Goal: Task Accomplishment & Management: Manage account settings

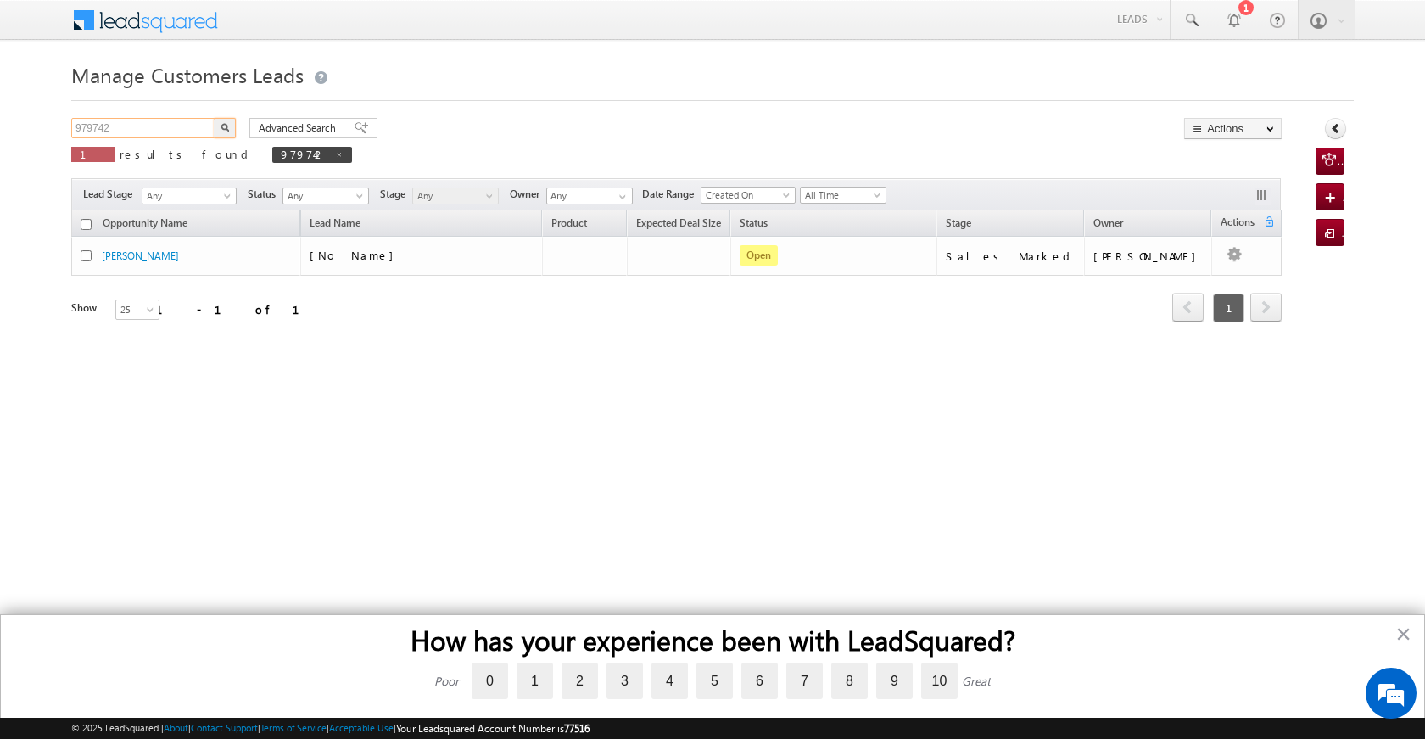
drag, startPoint x: 138, startPoint y: 120, endPoint x: 61, endPoint y: 126, distance: 77.4
click at [61, 126] on body "Menu [PERSON_NAME] [PERSON_NAME] a2@ks erve." at bounding box center [712, 240] width 1425 height 481
paste input "82411"
type input "982411"
click at [221, 131] on img "button" at bounding box center [225, 127] width 8 height 8
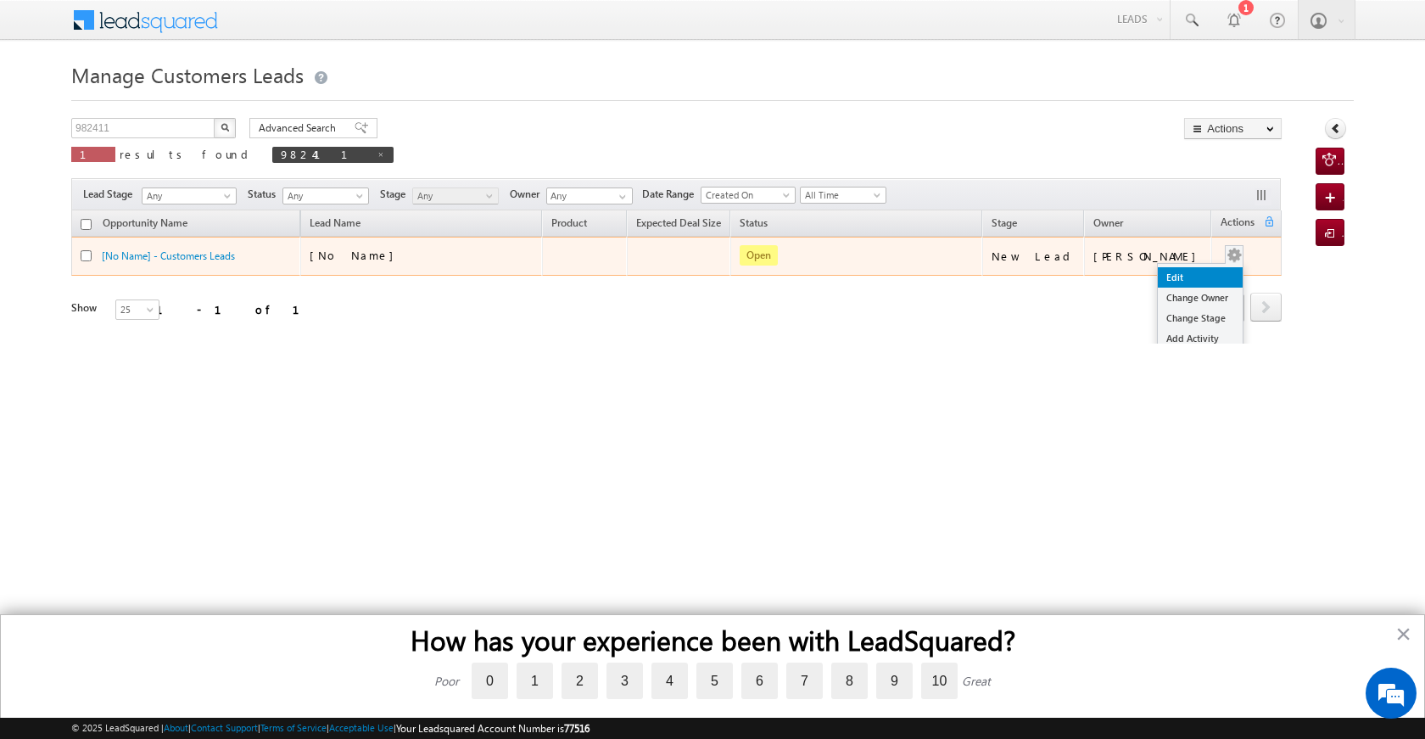
click at [1205, 277] on link "Edit" at bounding box center [1200, 277] width 85 height 20
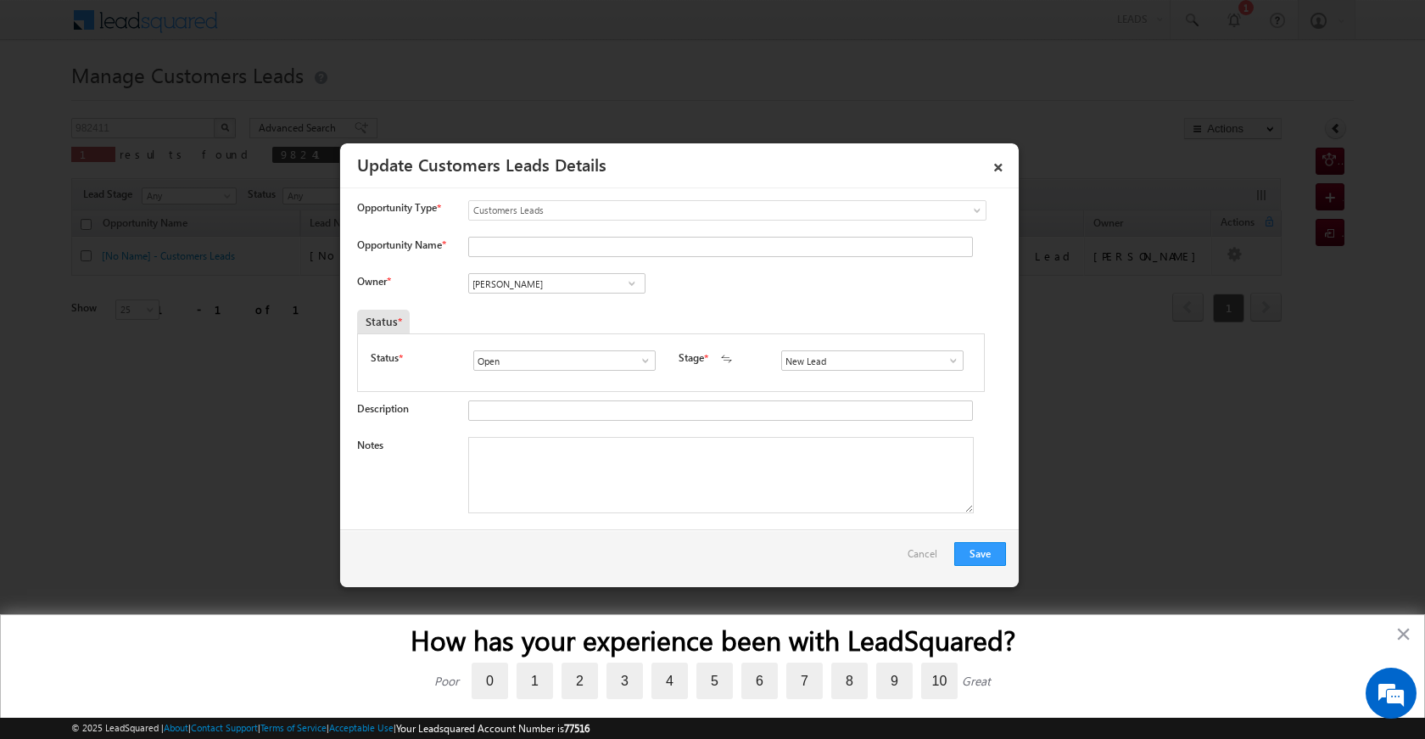
click at [556, 260] on div at bounding box center [716, 249] width 497 height 24
click at [549, 246] on input "Opportunity Name *" at bounding box center [720, 247] width 505 height 20
paste input "[PERSON_NAME]"
type input "[PERSON_NAME]"
click at [588, 407] on input "Description" at bounding box center [720, 410] width 505 height 20
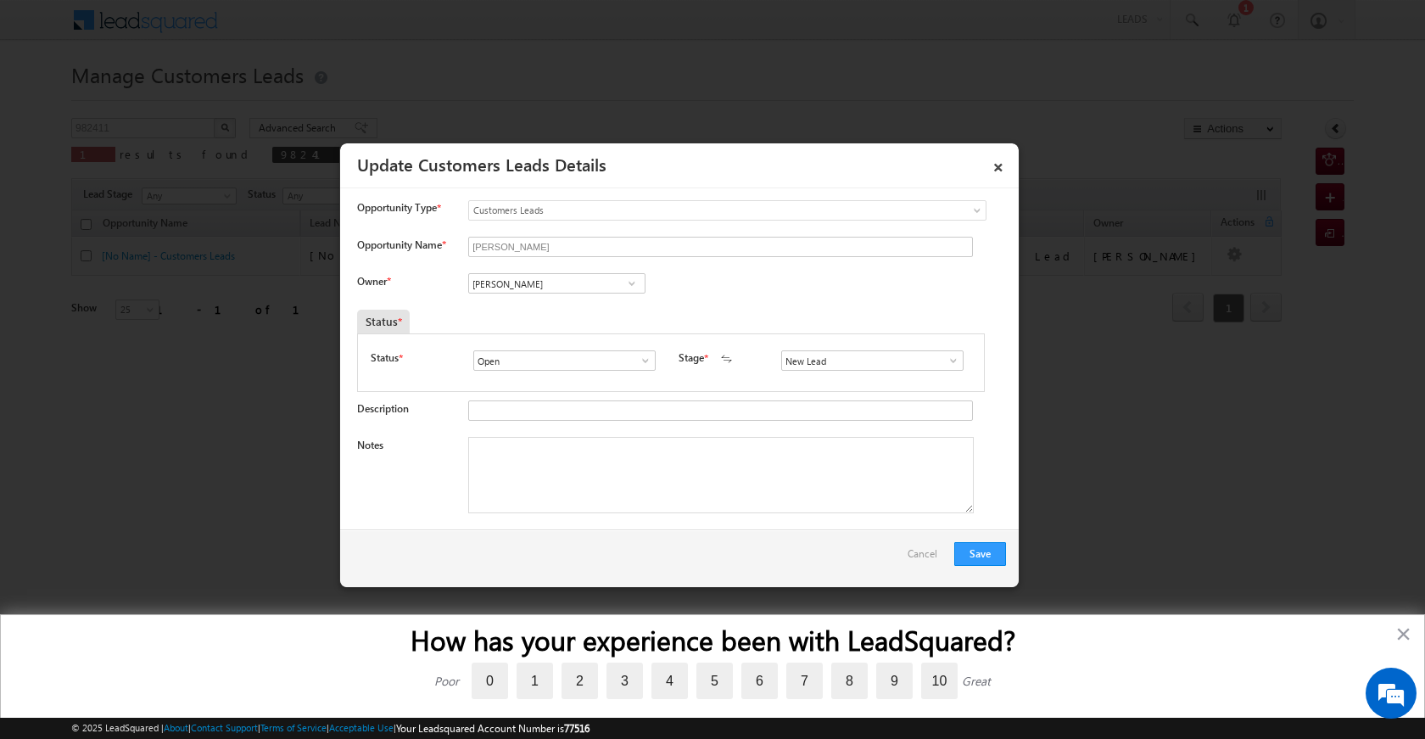
click at [625, 281] on span at bounding box center [631, 284] width 17 height 14
click at [637, 288] on span at bounding box center [631, 284] width 17 height 14
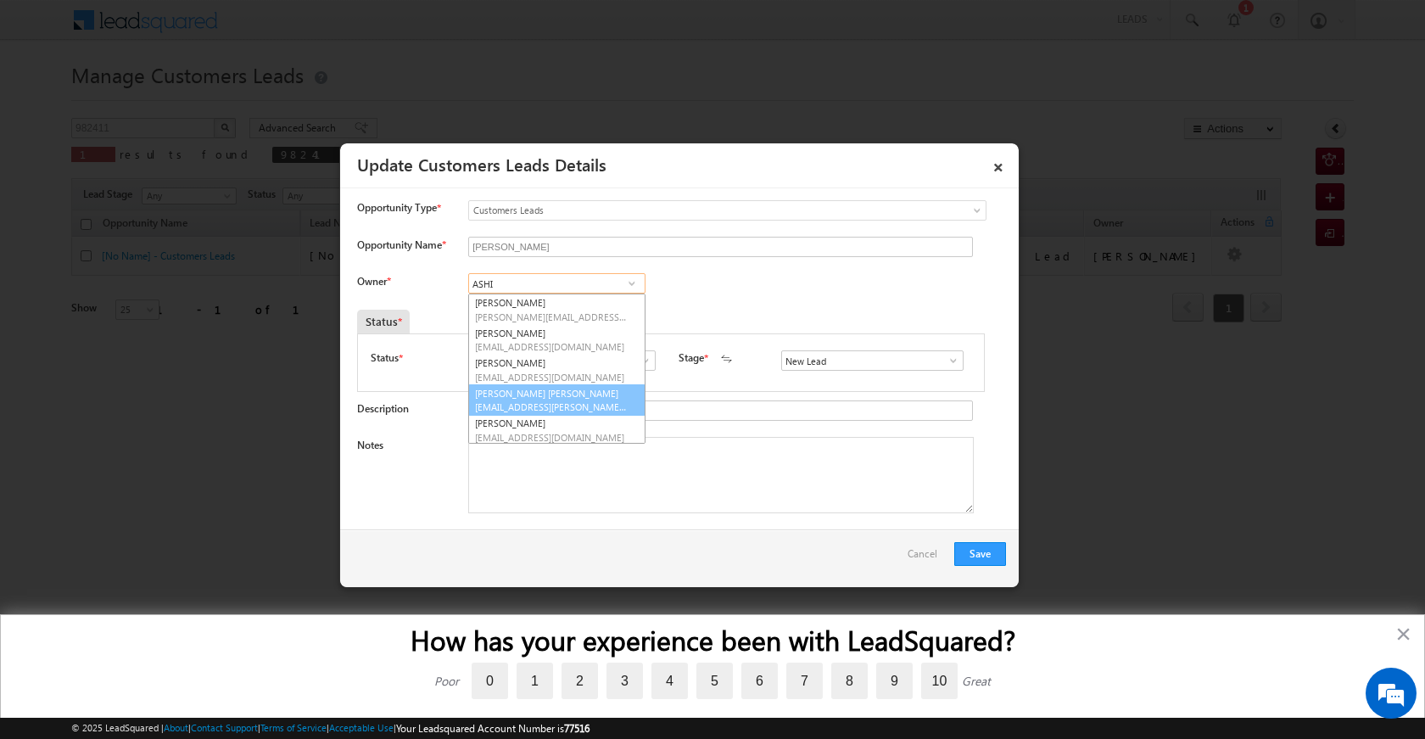
click at [590, 406] on span "[EMAIL_ADDRESS][PERSON_NAME][DOMAIN_NAME]" at bounding box center [551, 406] width 153 height 13
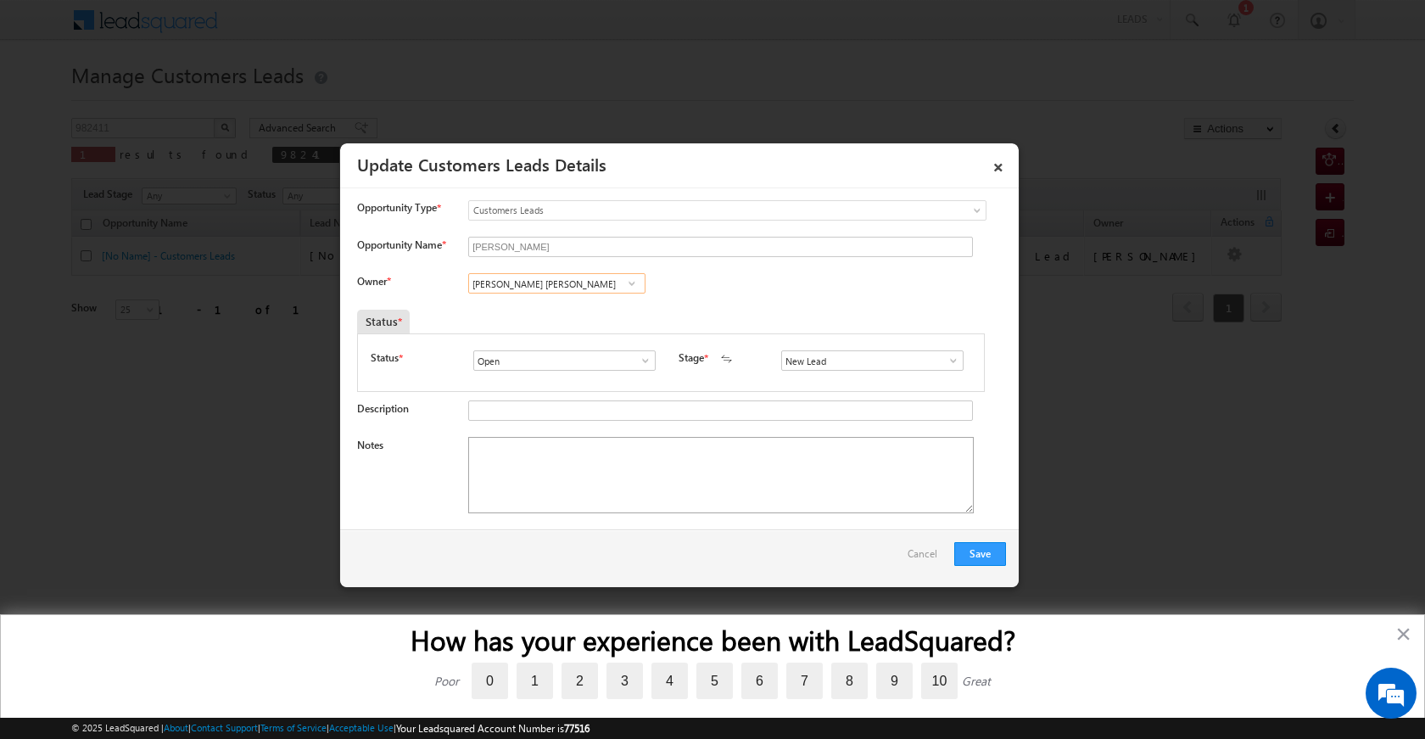
type input "[PERSON_NAME] [PERSON_NAME]"
click at [586, 444] on textarea "Notes" at bounding box center [721, 475] width 506 height 76
click at [946, 362] on span at bounding box center [953, 361] width 17 height 14
click at [867, 439] on link "Sales Marked" at bounding box center [872, 433] width 182 height 20
type input "Sales Marked"
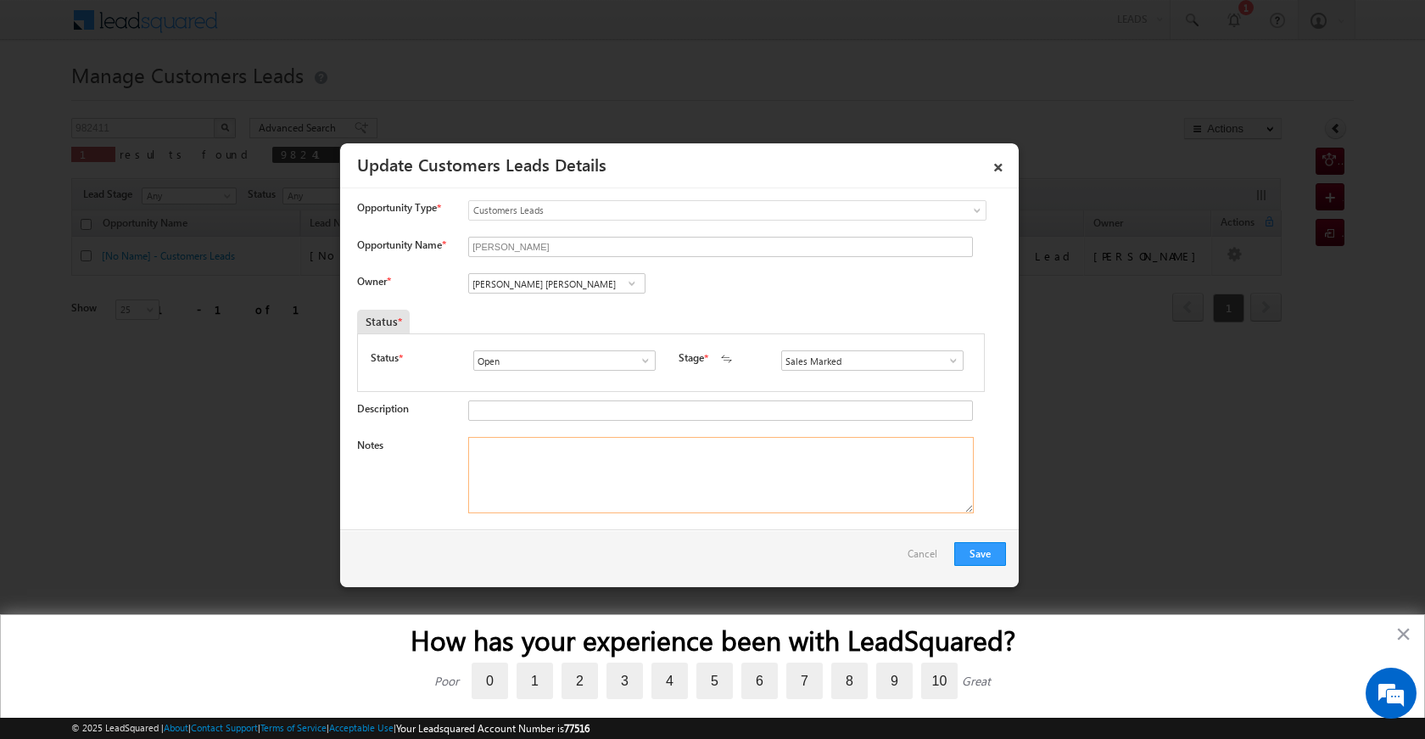
click at [764, 483] on textarea "Notes" at bounding box center [721, 475] width 506 height 76
click at [591, 477] on textarea "Notes" at bounding box center [721, 475] width 506 height 76
paste textarea "P+C PLOAT 15 LAC ME SE 10 LAC 5 LAC ARRANGEE DECORETION CATTRES 70 K LOAN EMI C…"
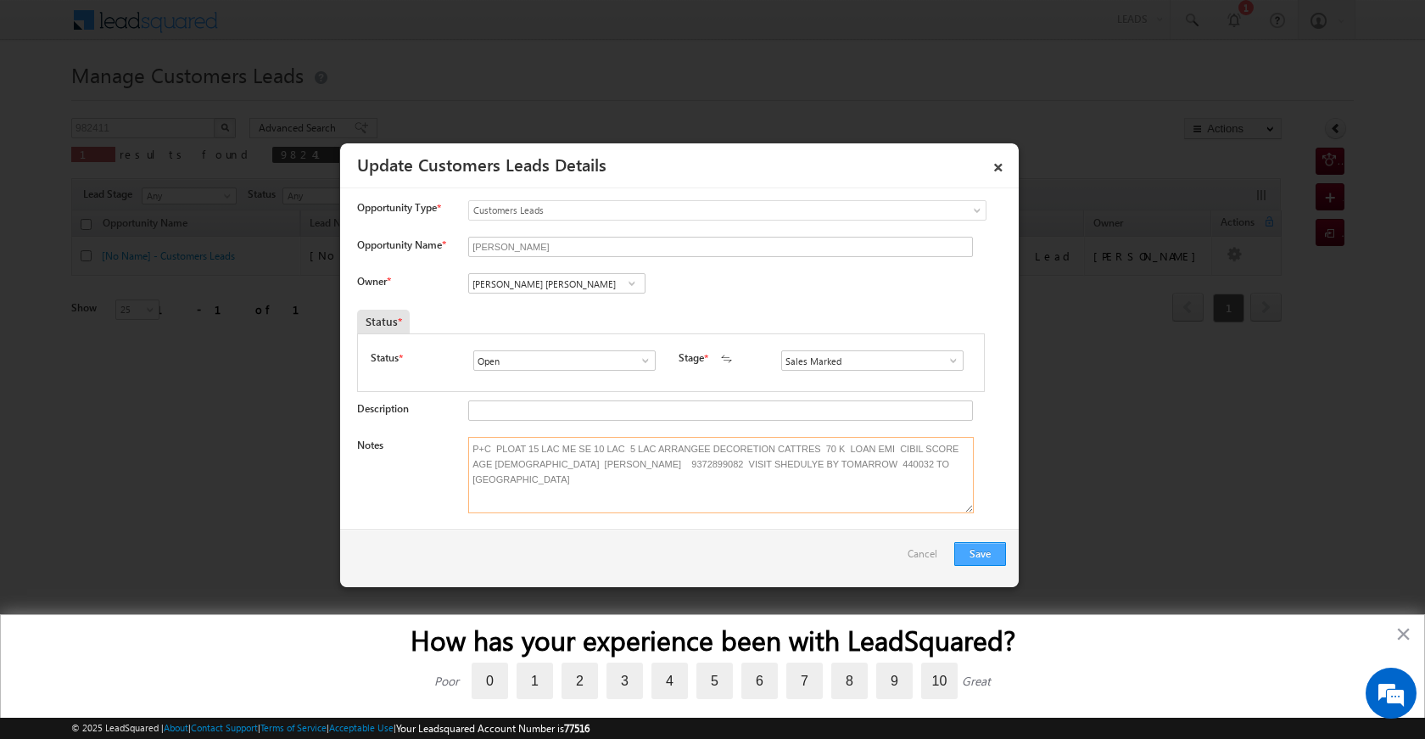
type textarea "P+C PLOAT 15 LAC ME SE 10 LAC 5 LAC ARRANGEE DECORETION CATTRES 70 K LOAN EMI C…"
click at [974, 548] on button "Save" at bounding box center [980, 554] width 52 height 24
